Goal: Information Seeking & Learning: Find specific fact

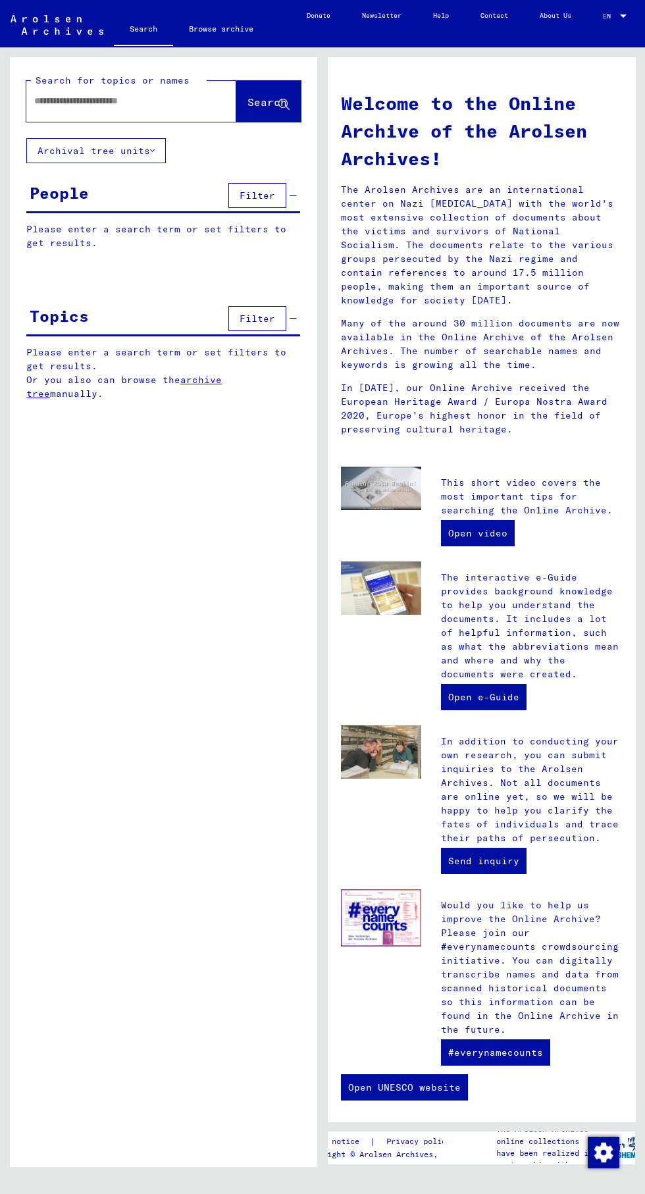
click at [134, 101] on input "text" at bounding box center [115, 101] width 163 height 14
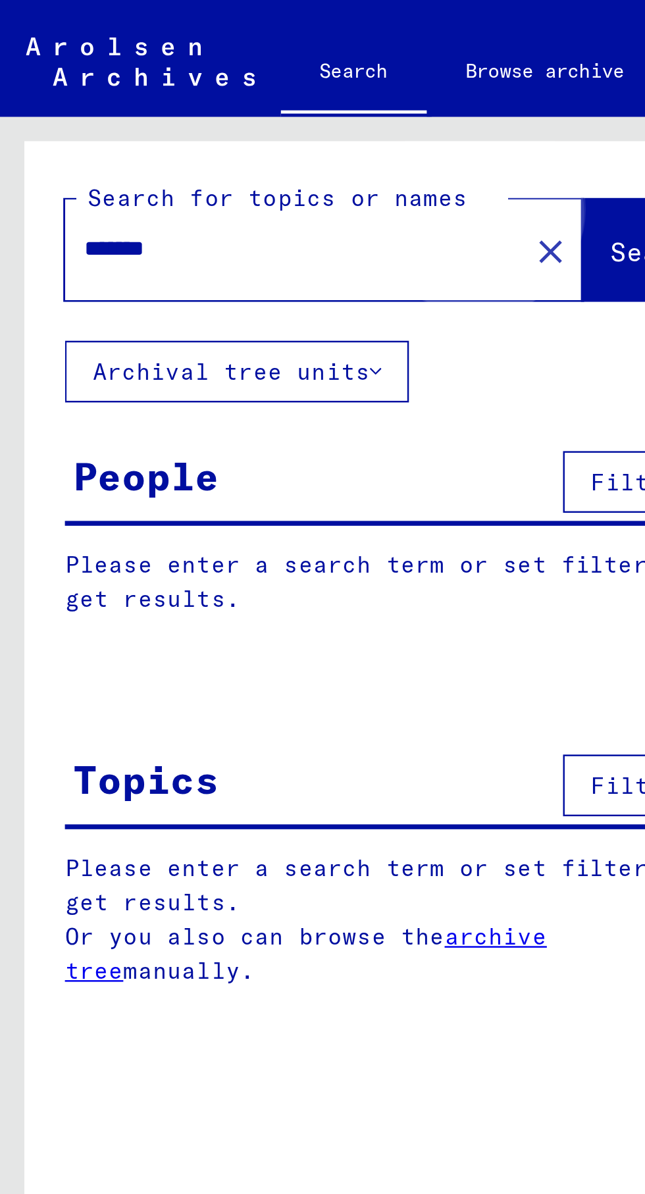
type input "*******"
click at [247, 101] on span "Search" at bounding box center [266, 101] width 39 height 13
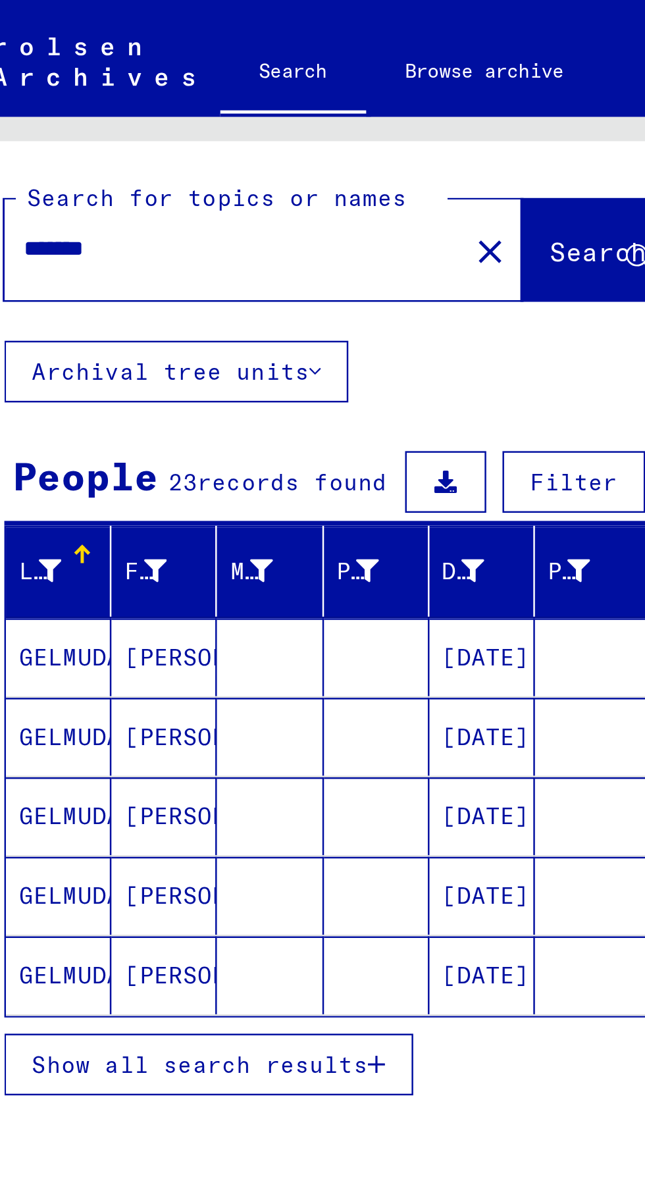
scroll to position [73, 0]
click at [159, 426] on span "Show all search results" at bounding box center [106, 432] width 136 height 12
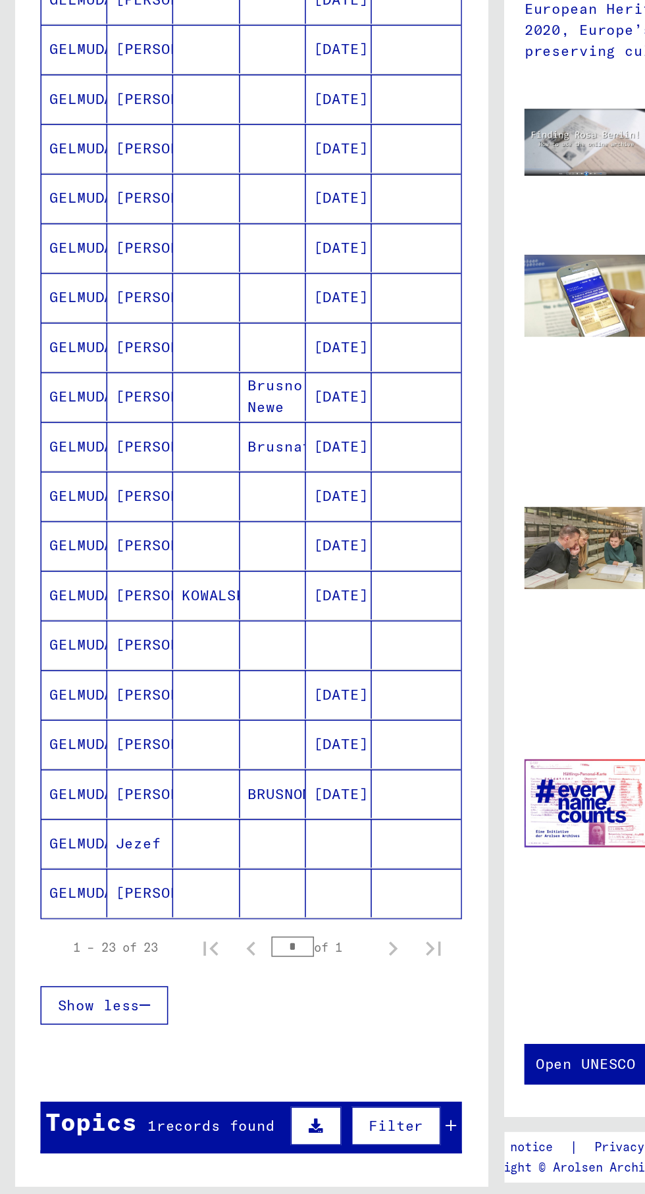
scroll to position [0, 0]
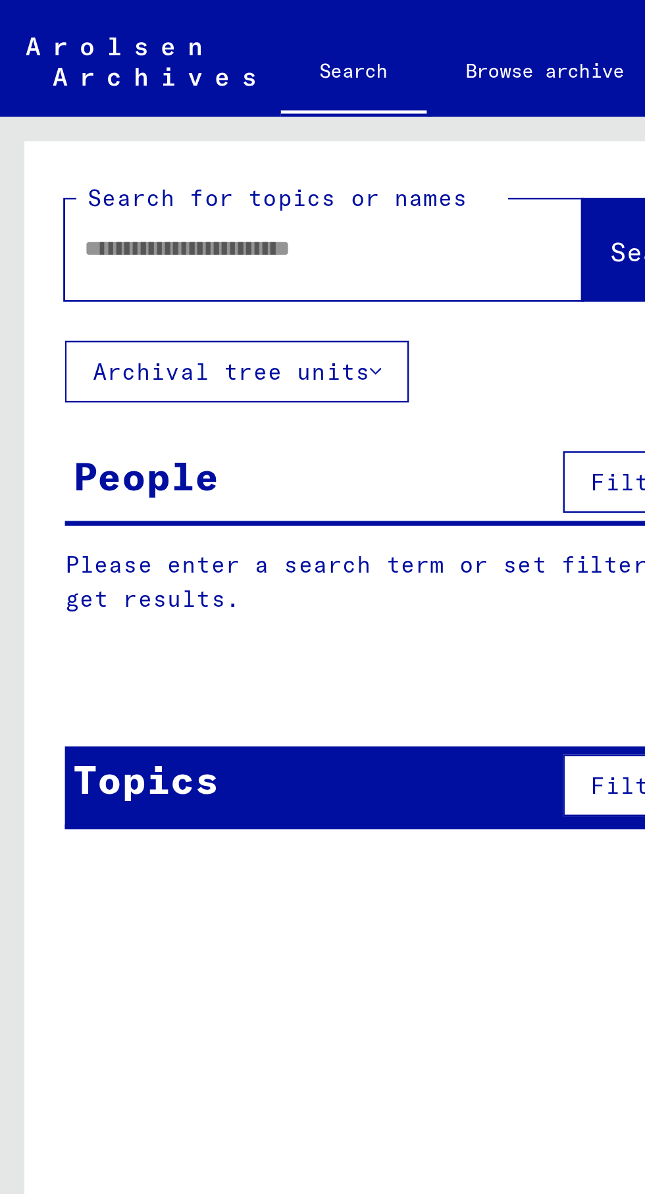
click at [9, 177] on div "Search for topics or names Search Archival tree units People Filter Please ente…" at bounding box center [161, 606] width 322 height 1119
